Goal: Information Seeking & Learning: Learn about a topic

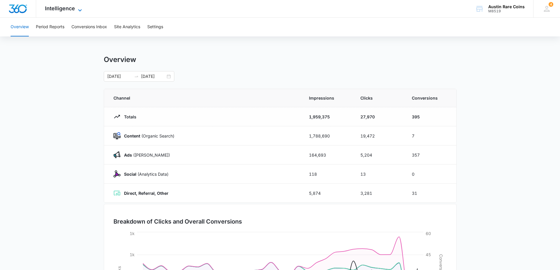
click at [62, 8] on span "Intelligence" at bounding box center [60, 8] width 30 height 6
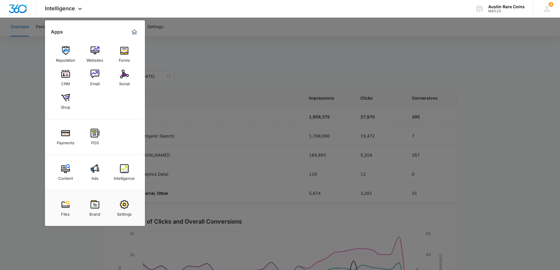
click at [98, 174] on link "Ads" at bounding box center [95, 172] width 22 height 22
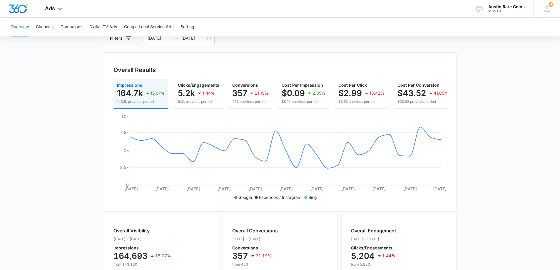
scroll to position [29, 0]
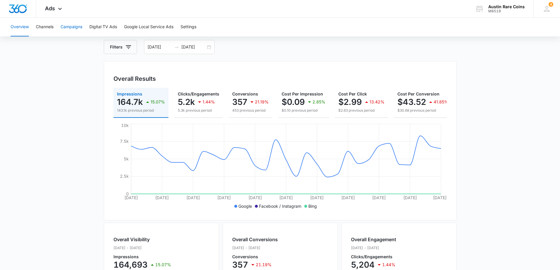
click at [74, 27] on button "Campaigns" at bounding box center [72, 27] width 22 height 19
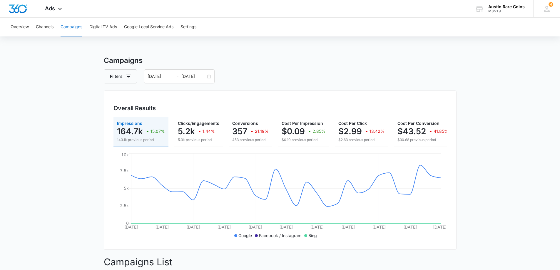
click at [73, 27] on button "Campaigns" at bounding box center [72, 27] width 22 height 19
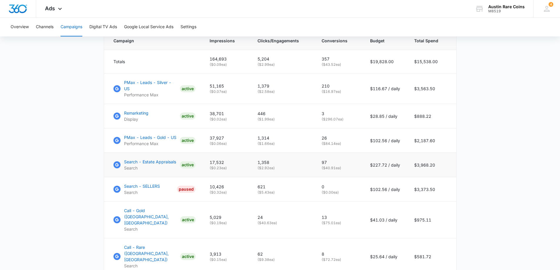
scroll to position [264, 0]
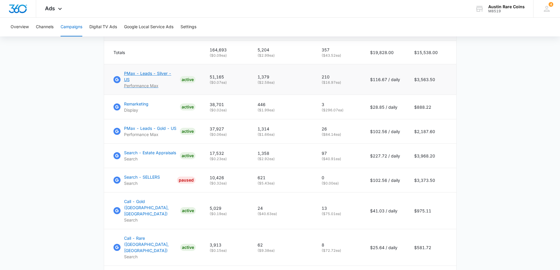
click at [138, 78] on p "PMax - Leads - Silver - US" at bounding box center [150, 76] width 53 height 12
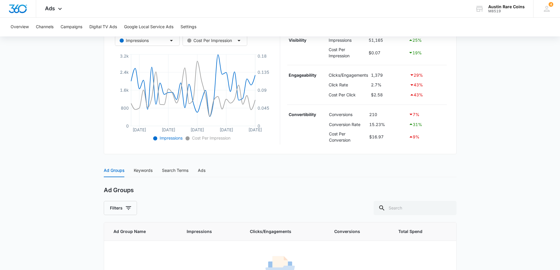
scroll to position [118, 0]
click at [19, 29] on button "Overview" at bounding box center [20, 27] width 18 height 19
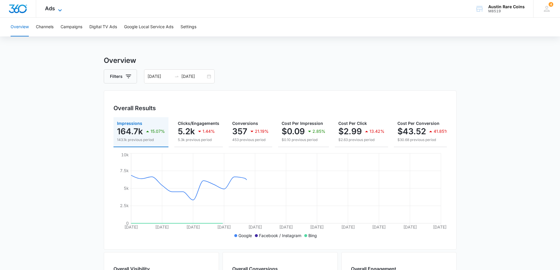
click at [46, 7] on span "Ads" at bounding box center [50, 8] width 10 height 6
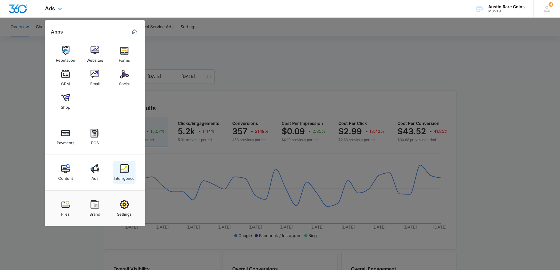
click at [126, 168] on img at bounding box center [124, 168] width 9 height 9
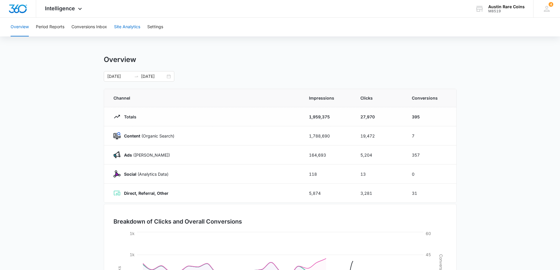
click at [123, 26] on button "Site Analytics" at bounding box center [127, 27] width 26 height 19
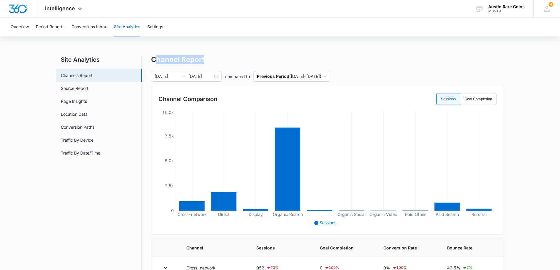
drag, startPoint x: 156, startPoint y: 58, endPoint x: 181, endPoint y: 66, distance: 26.2
click at [181, 66] on div "Channel Report 07/14/2025 08/13/2025 compared to Previous Period ( 06/13/2025 –…" at bounding box center [327, 264] width 353 height 419
click at [182, 61] on h1 "Channel Report" at bounding box center [177, 59] width 53 height 9
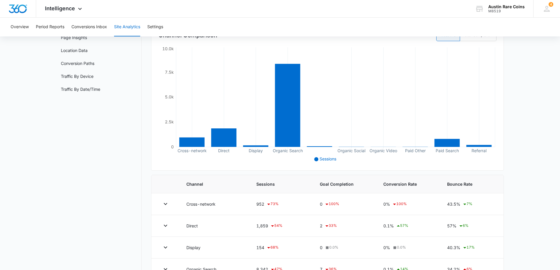
scroll to position [147, 0]
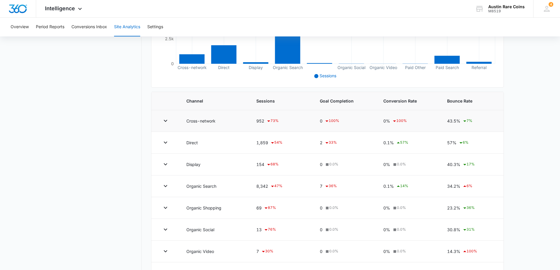
click at [198, 123] on td "Cross-network" at bounding box center [214, 121] width 70 height 22
click at [166, 120] on icon "button" at bounding box center [165, 120] width 7 height 7
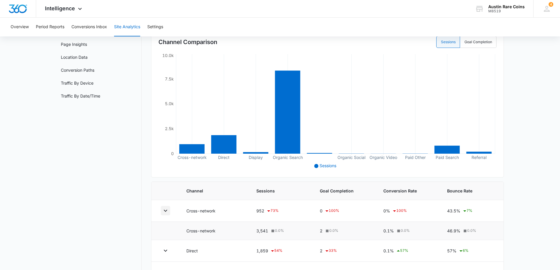
scroll to position [0, 0]
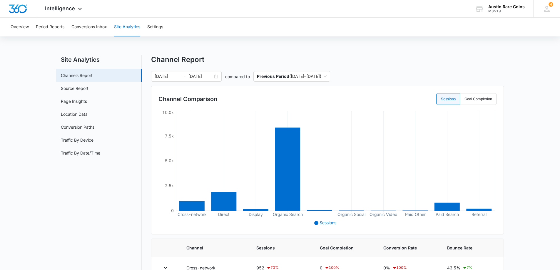
click at [285, 46] on div "Overview Period Reports Conversions Inbox Site Analytics Settings Site Analytic…" at bounding box center [280, 259] width 560 height 482
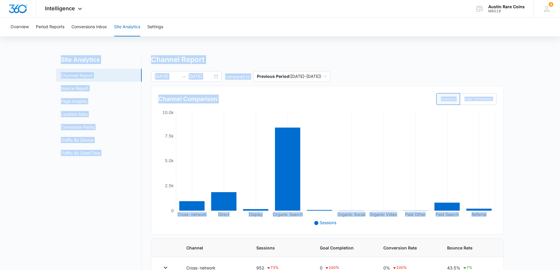
drag, startPoint x: 35, startPoint y: 46, endPoint x: 519, endPoint y: 189, distance: 504.4
click at [519, 189] on div "Overview Period Reports Conversions Inbox Site Analytics Settings Site Analytic…" at bounding box center [280, 259] width 560 height 482
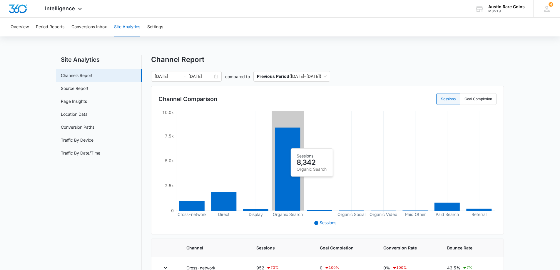
click at [275, 145] on icon "Cross-network Direct Display Organic Search Organic Social Organic Video Paid O…" at bounding box center [327, 169] width 338 height 118
click at [288, 162] on icon at bounding box center [287, 169] width 25 height 83
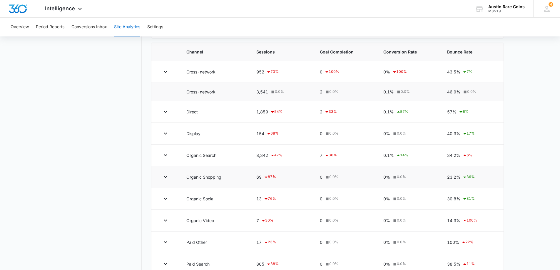
scroll to position [206, 0]
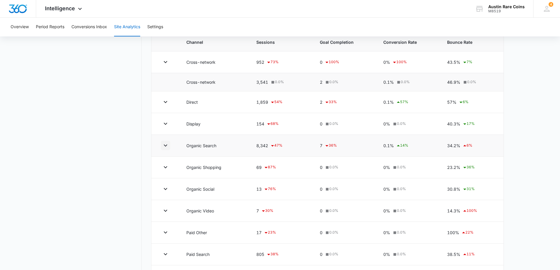
click at [163, 145] on icon "button" at bounding box center [165, 145] width 7 height 7
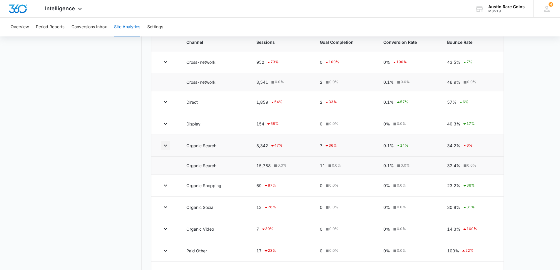
click at [163, 145] on icon "button" at bounding box center [165, 145] width 7 height 7
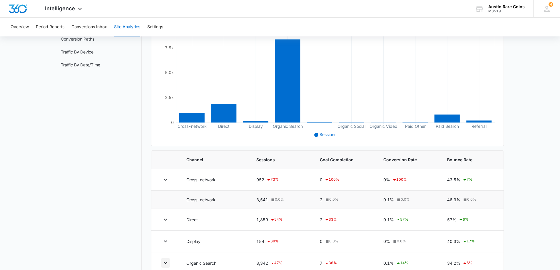
scroll to position [0, 0]
